Goal: Transaction & Acquisition: Purchase product/service

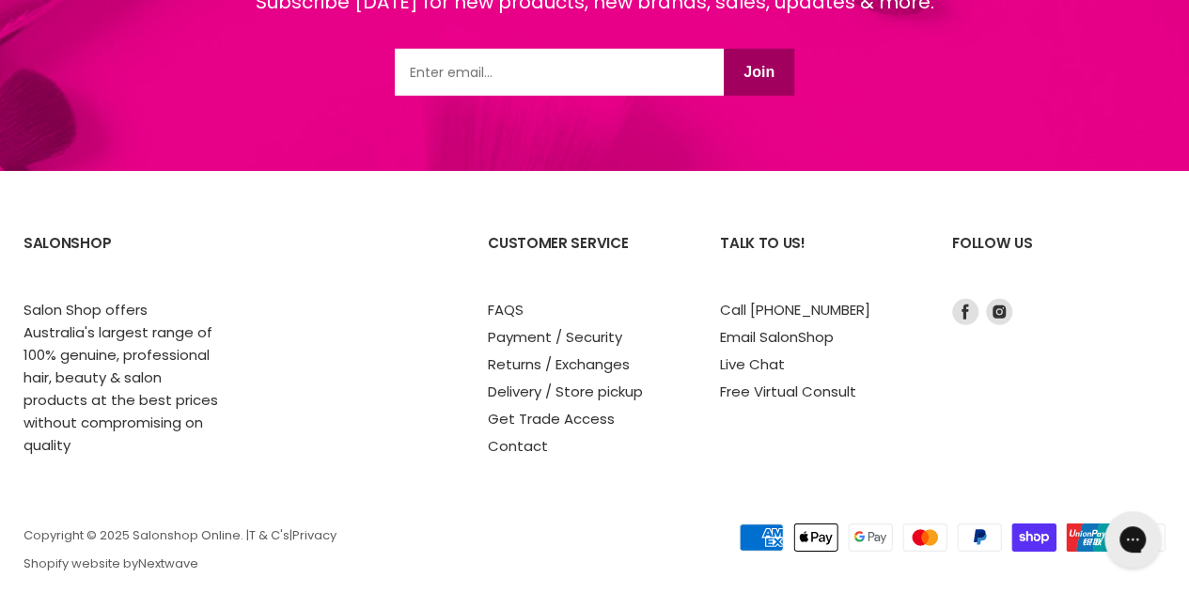
scroll to position [2633, 0]
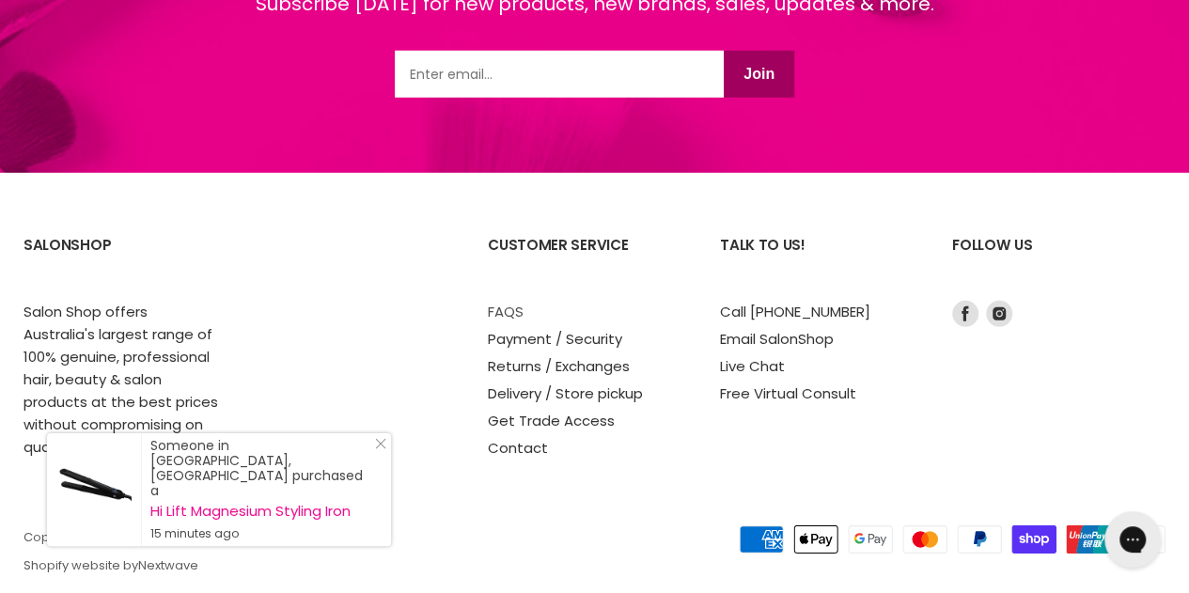
click at [499, 315] on link "FAQS" at bounding box center [506, 312] width 36 height 20
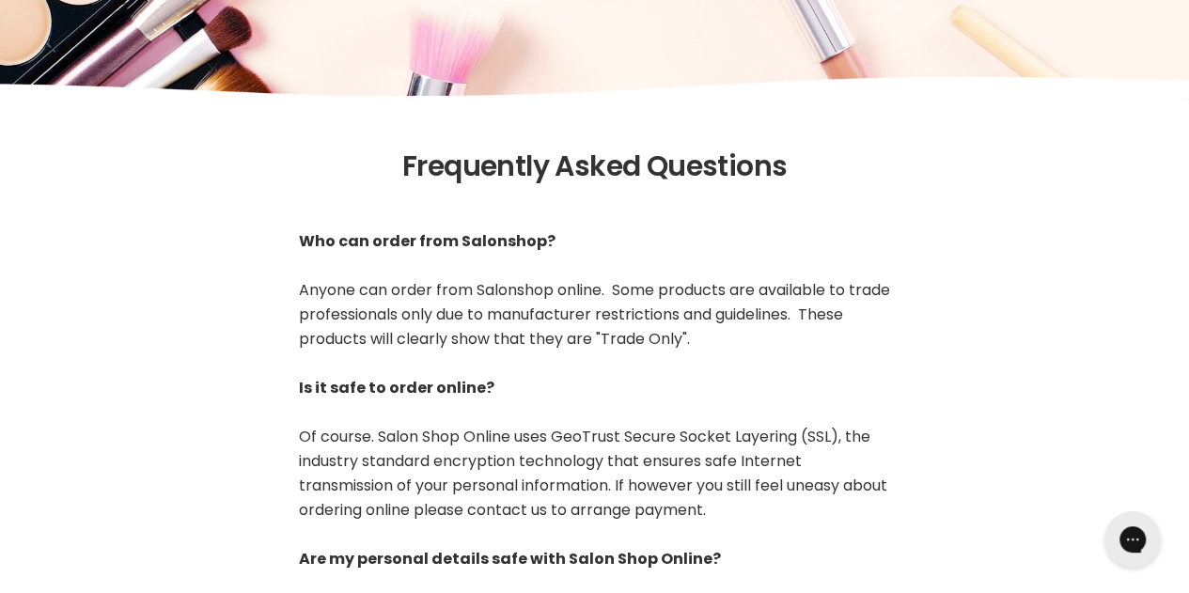
scroll to position [258, 0]
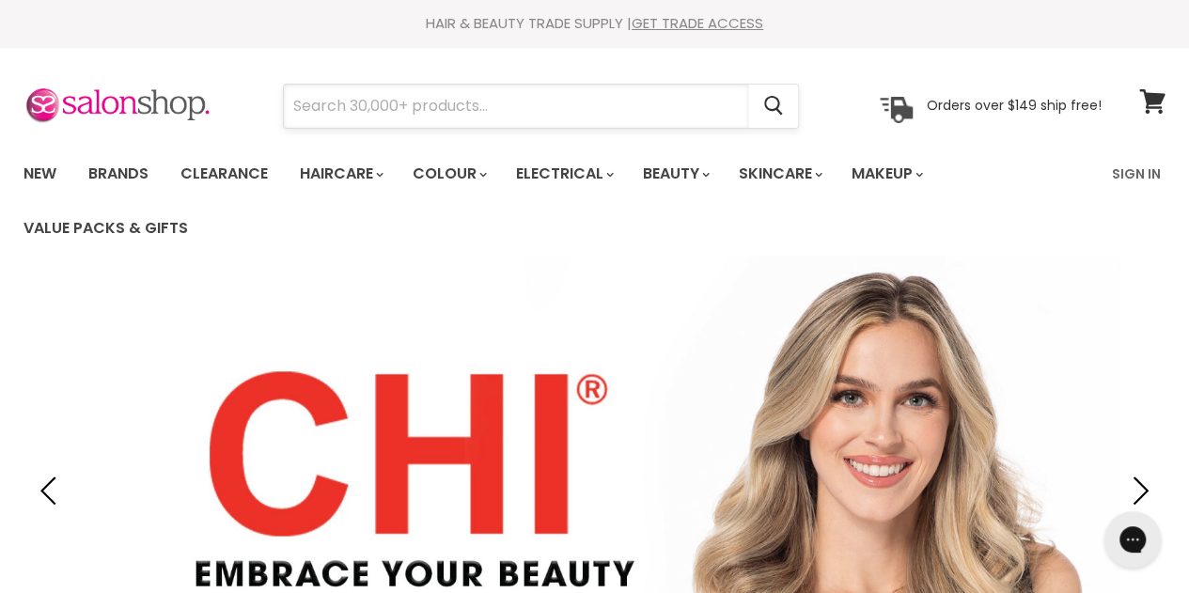
click at [309, 109] on input "Search" at bounding box center [516, 106] width 464 height 43
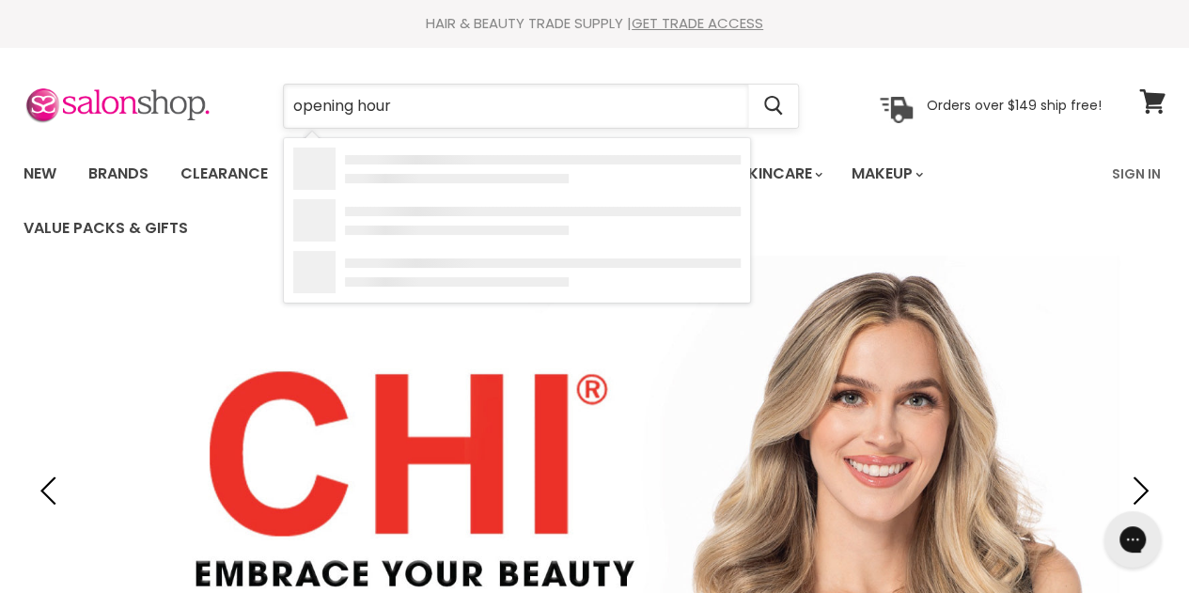
type input "opening hours"
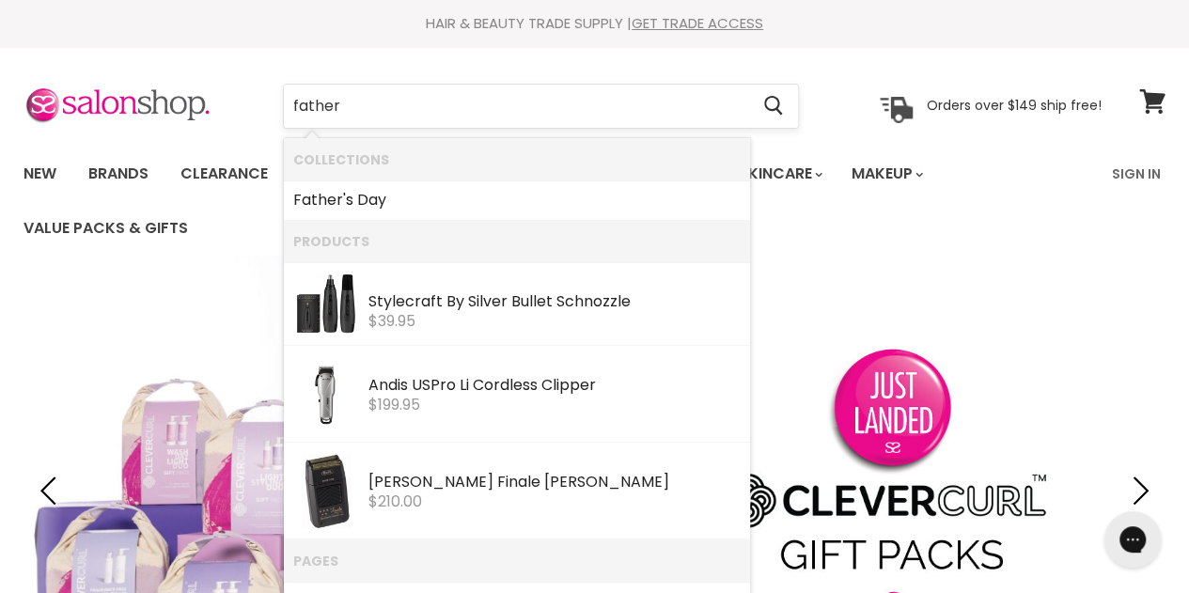
click at [293, 108] on input "father" at bounding box center [516, 106] width 464 height 43
click at [295, 107] on input "father" at bounding box center [516, 106] width 464 height 43
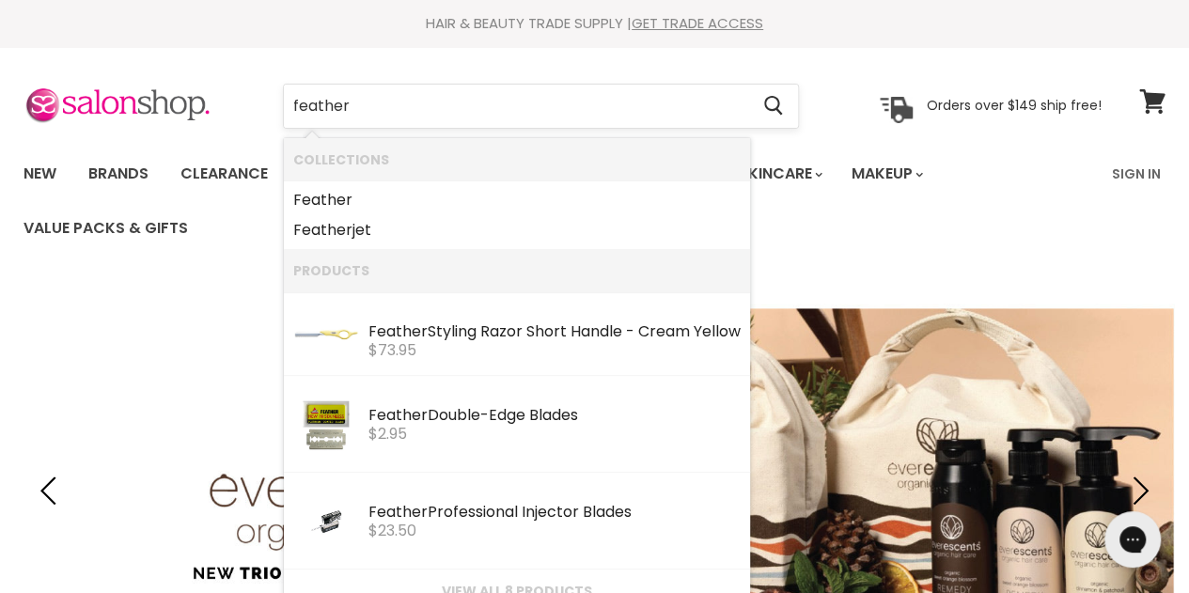
click at [373, 96] on input "feather" at bounding box center [516, 106] width 464 height 43
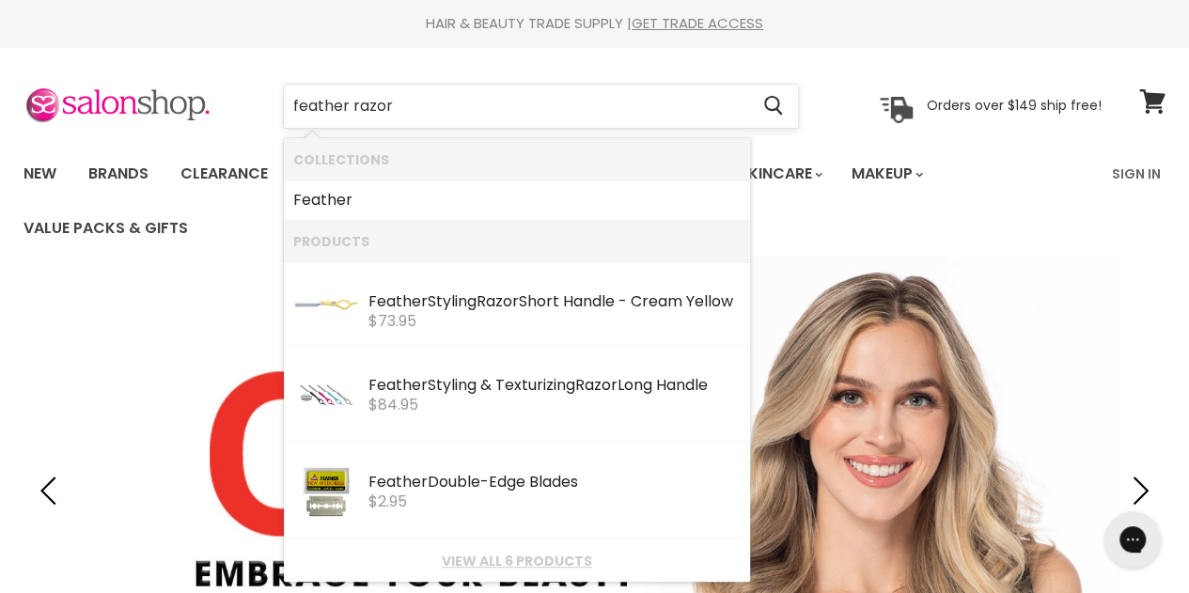
type input "feather razor"
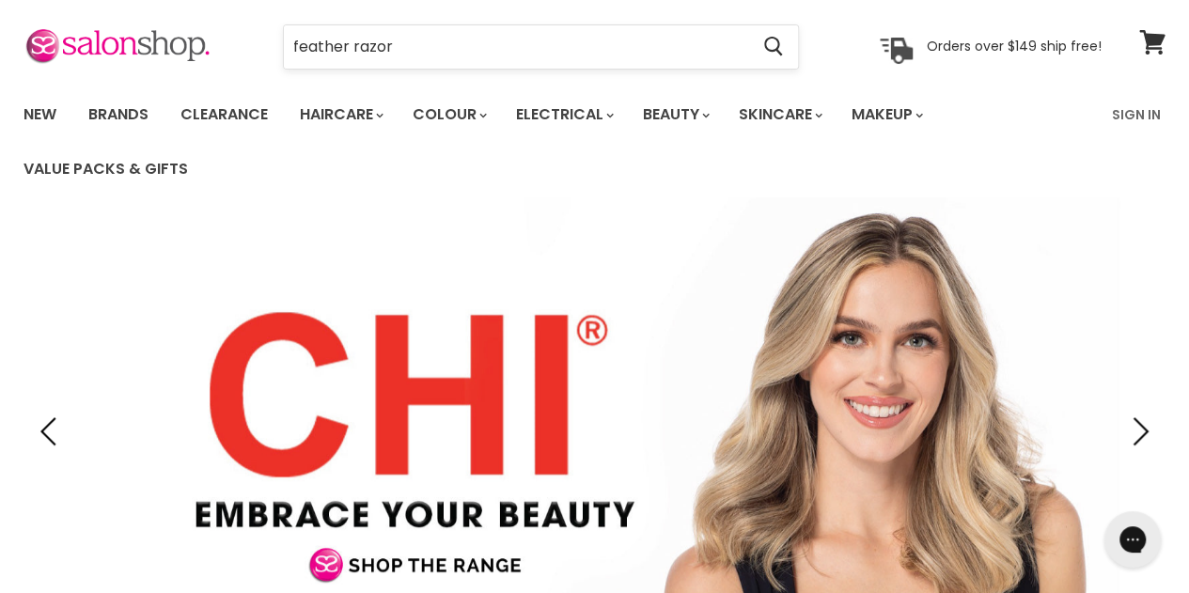
scroll to position [56, 0]
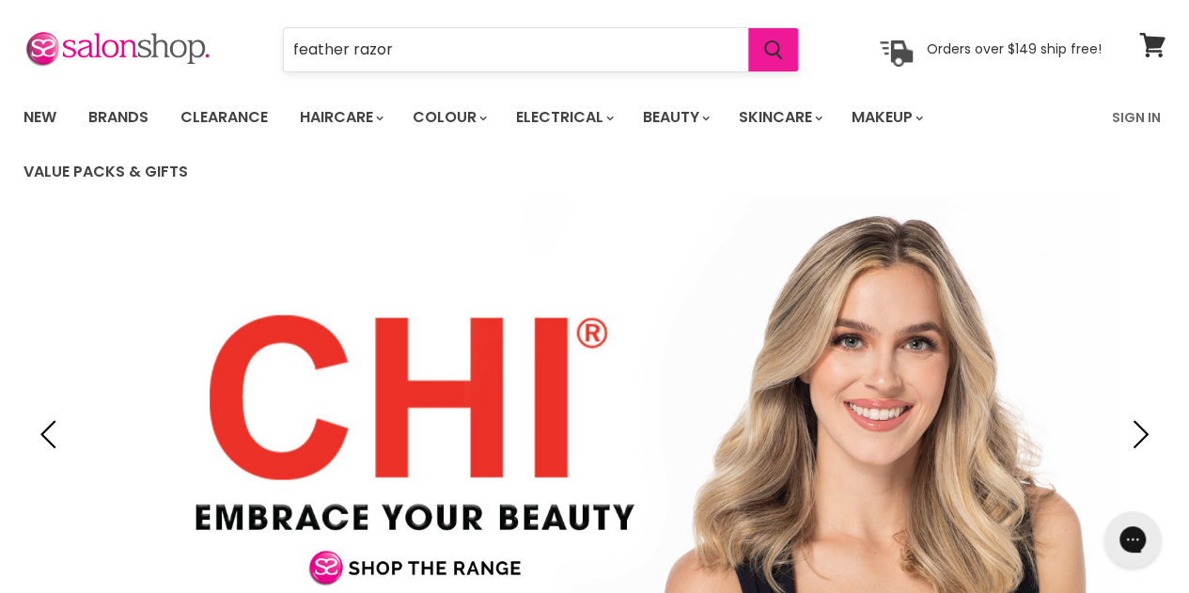
click at [771, 34] on button "Search" at bounding box center [773, 49] width 50 height 43
